Goal: Check status: Check status

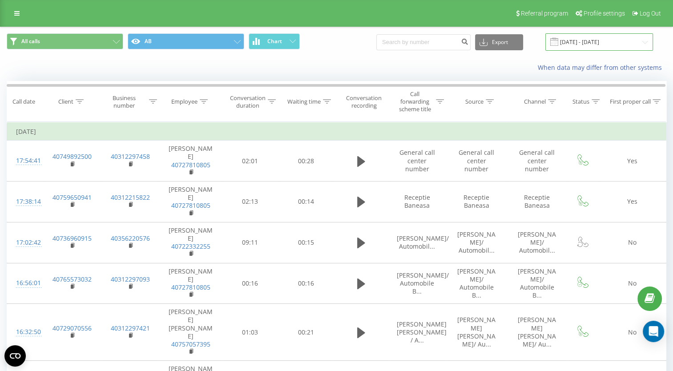
click at [637, 39] on input "30.06.2025 - 31.07.2025" at bounding box center [599, 41] width 108 height 17
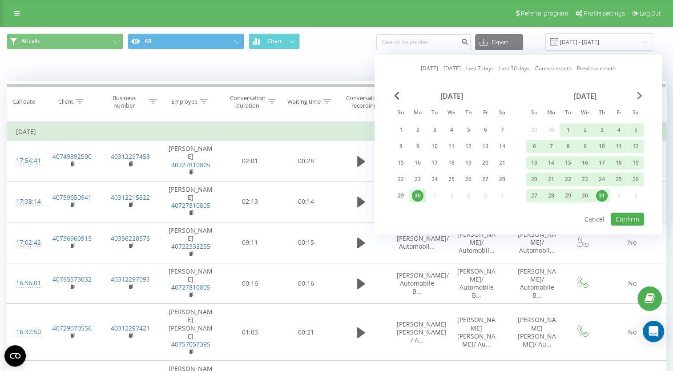
click at [638, 95] on span "Next Month" at bounding box center [639, 96] width 5 height 8
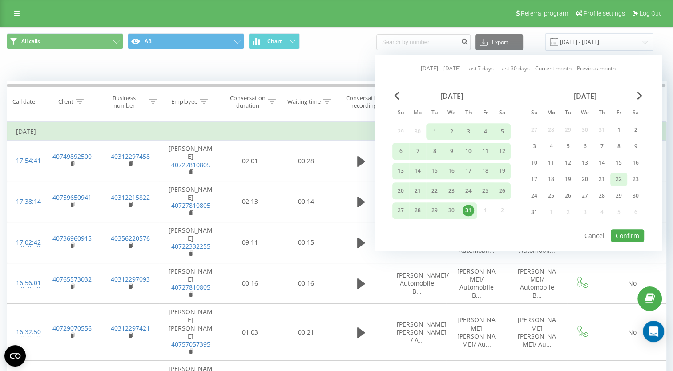
click at [617, 177] on div "22" at bounding box center [619, 179] width 12 height 12
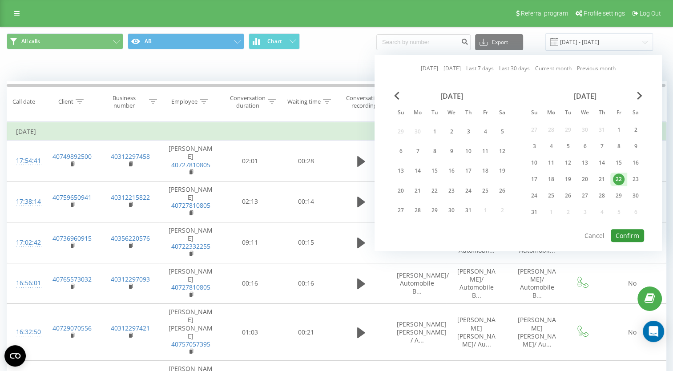
click at [633, 233] on button "Confirm" at bounding box center [627, 235] width 33 height 13
type input "[DATE] - [DATE]"
